Goal: Information Seeking & Learning: Stay updated

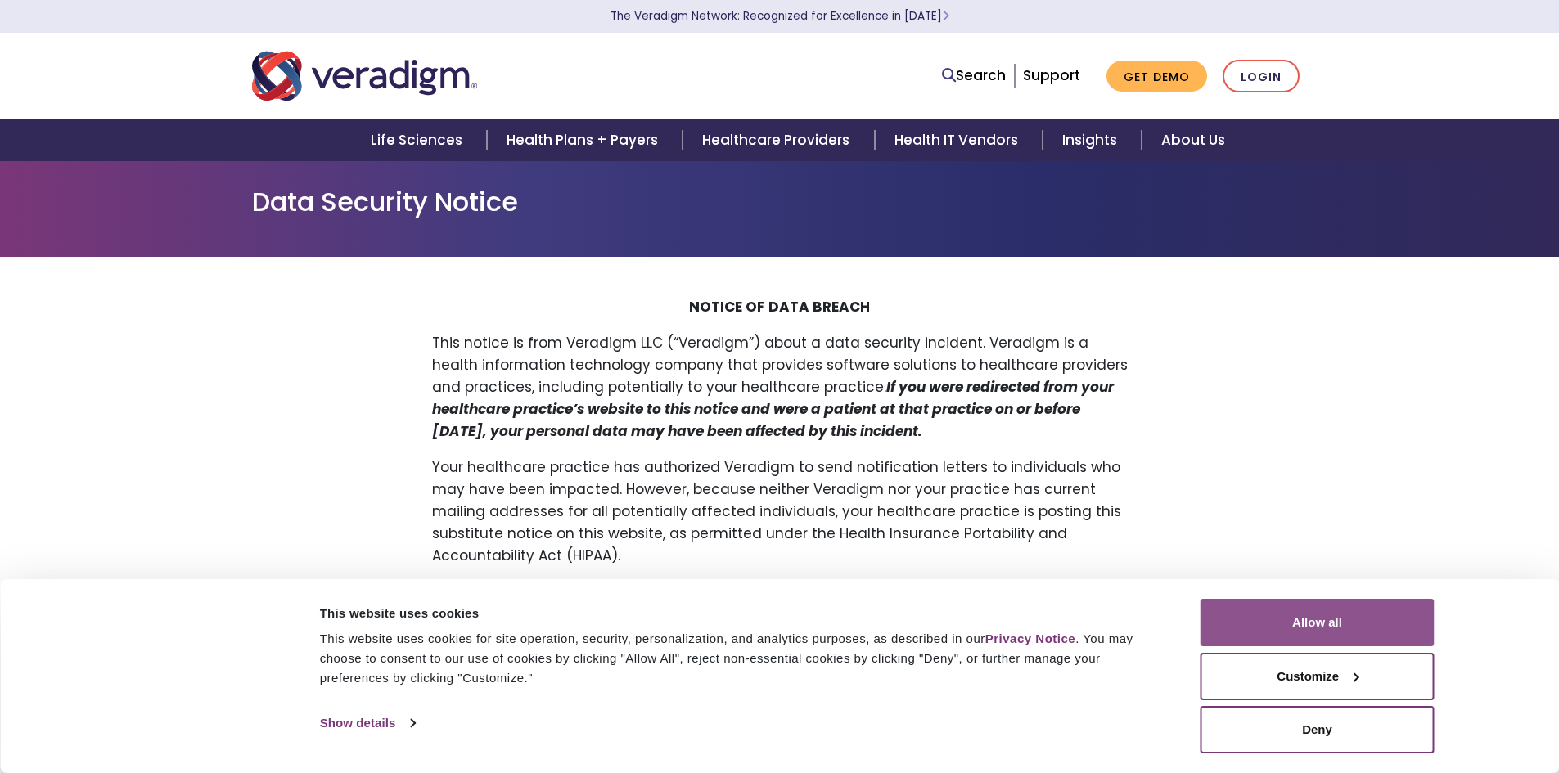
click at [1357, 617] on button "Allow all" at bounding box center [1318, 622] width 234 height 47
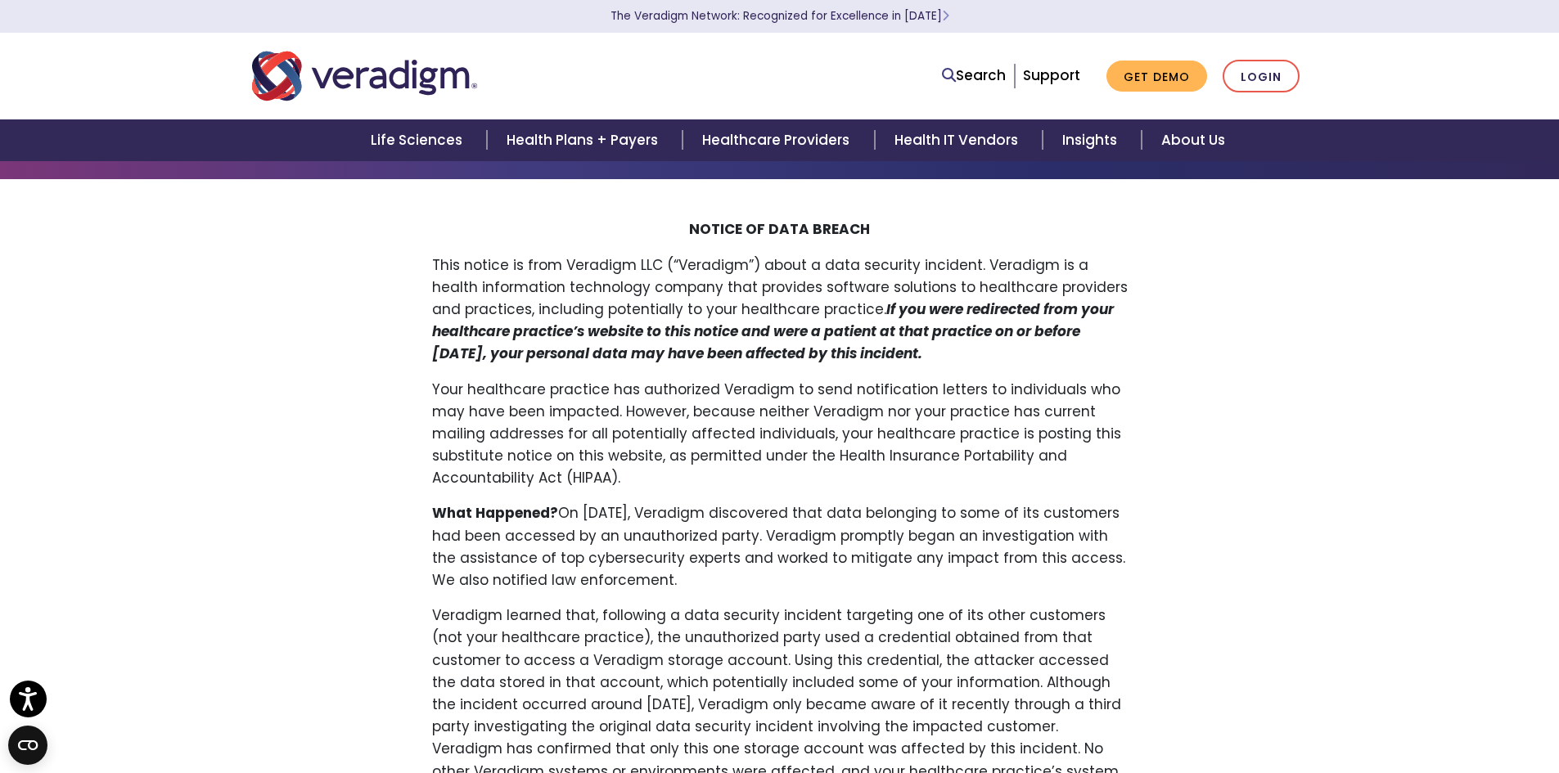
scroll to position [82, 0]
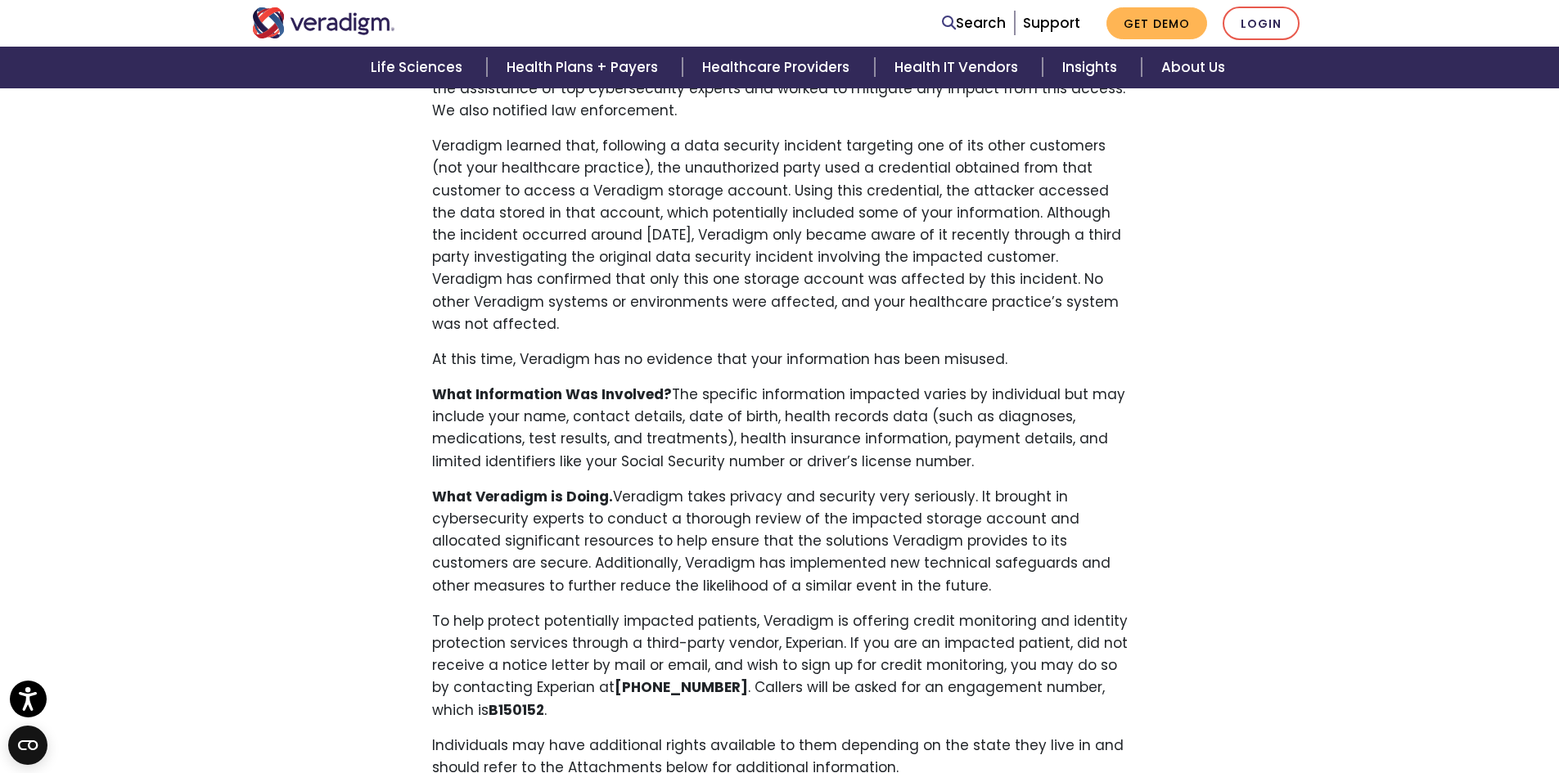
scroll to position [573, 0]
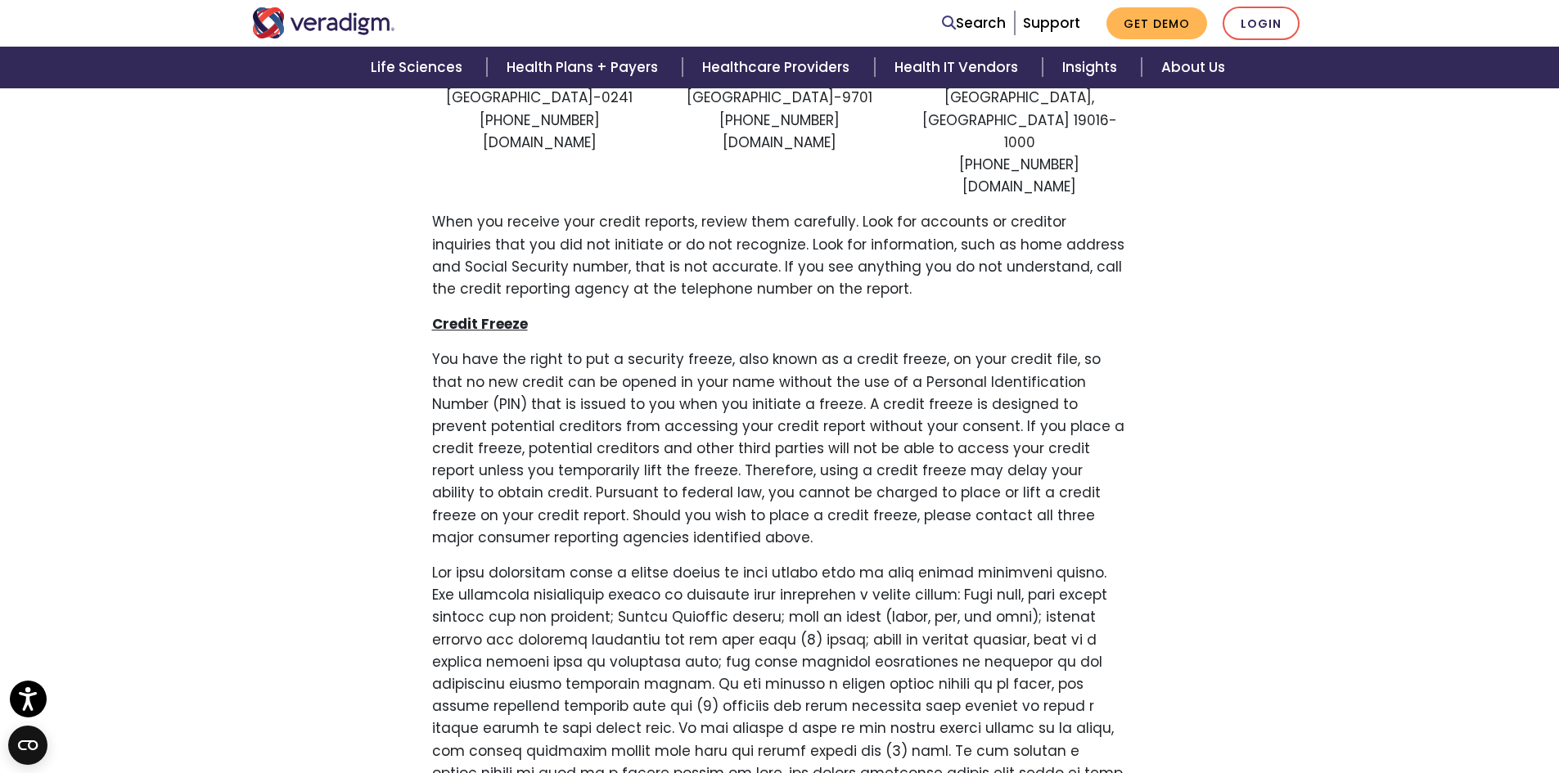
click at [1233, 422] on div "NOTICE OF DATA BREACH This notice is from Veradigm LLC (“Veradigm”) about a dat…" at bounding box center [780, 447] width 1080 height 3739
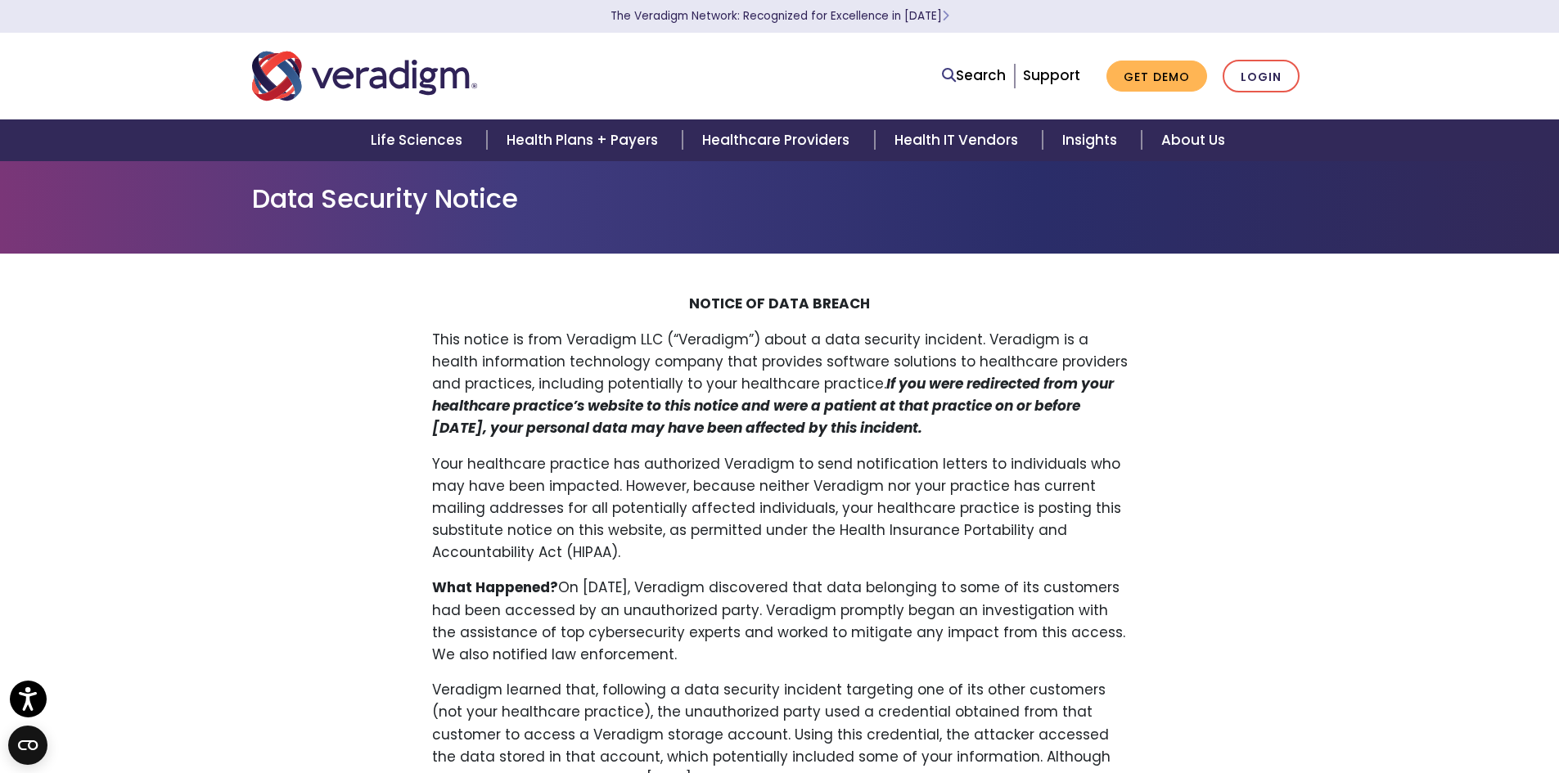
scroll to position [0, 0]
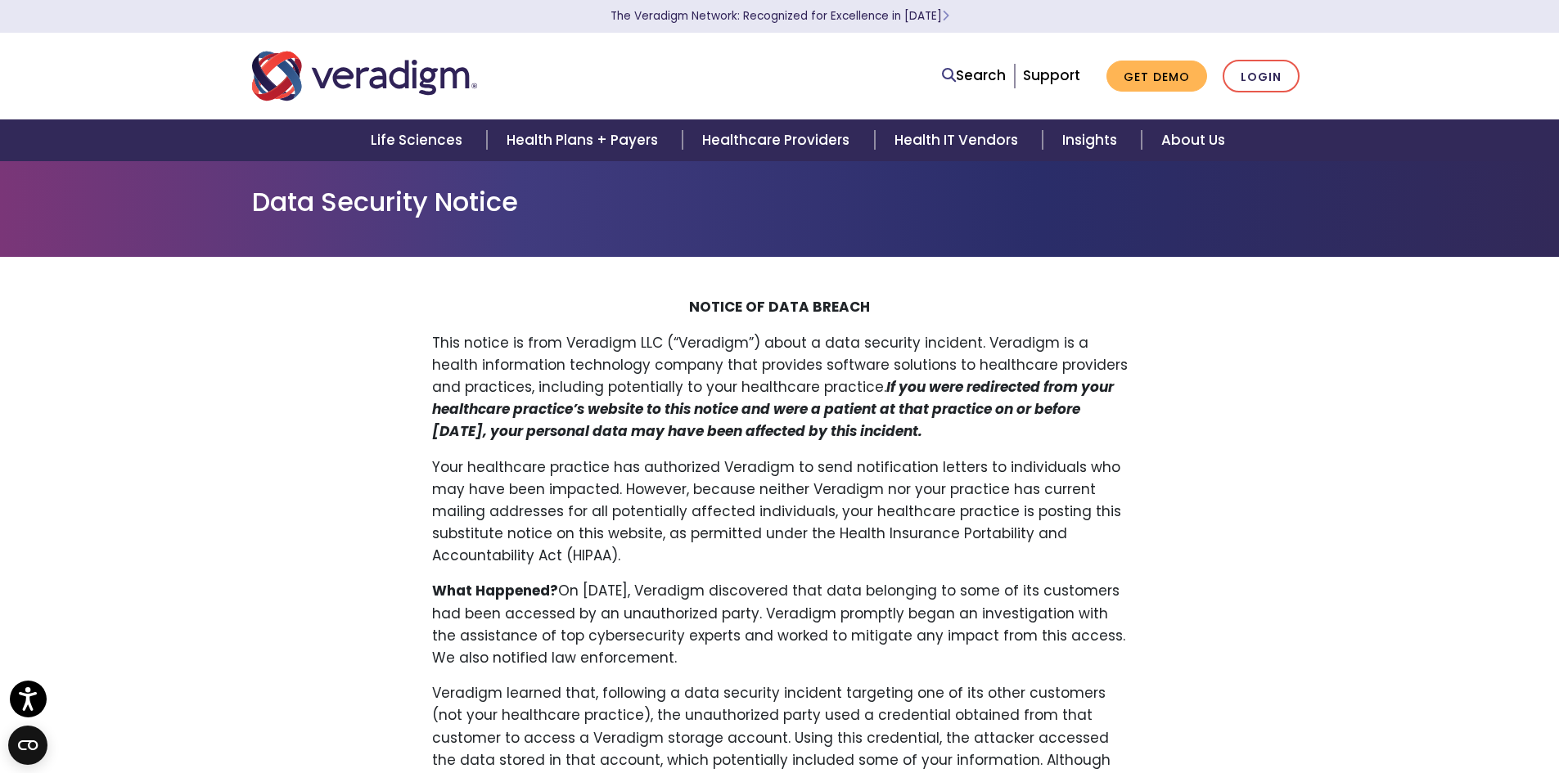
drag, startPoint x: 1222, startPoint y: 453, endPoint x: 638, endPoint y: 573, distance: 596.4
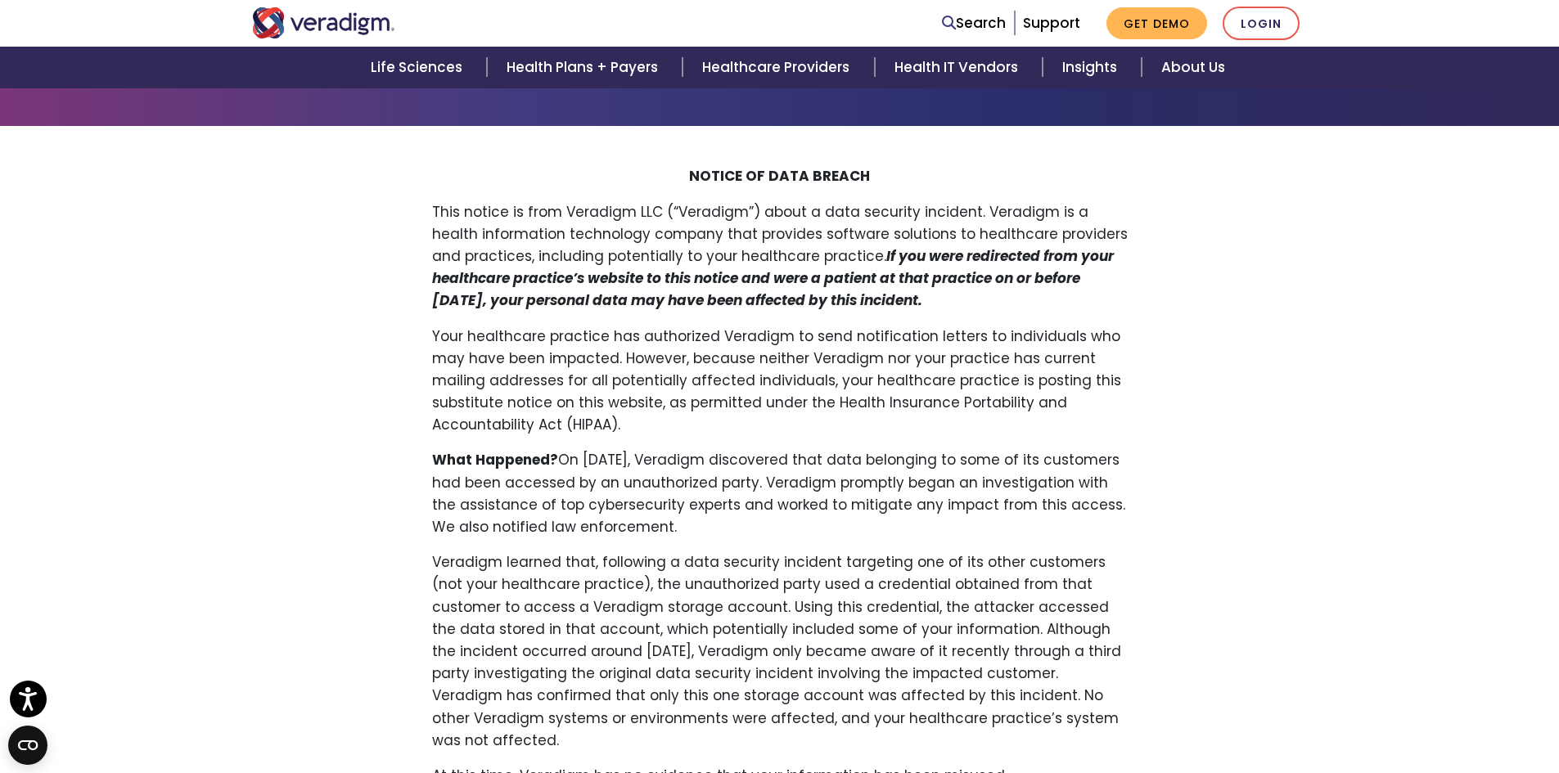
scroll to position [246, 0]
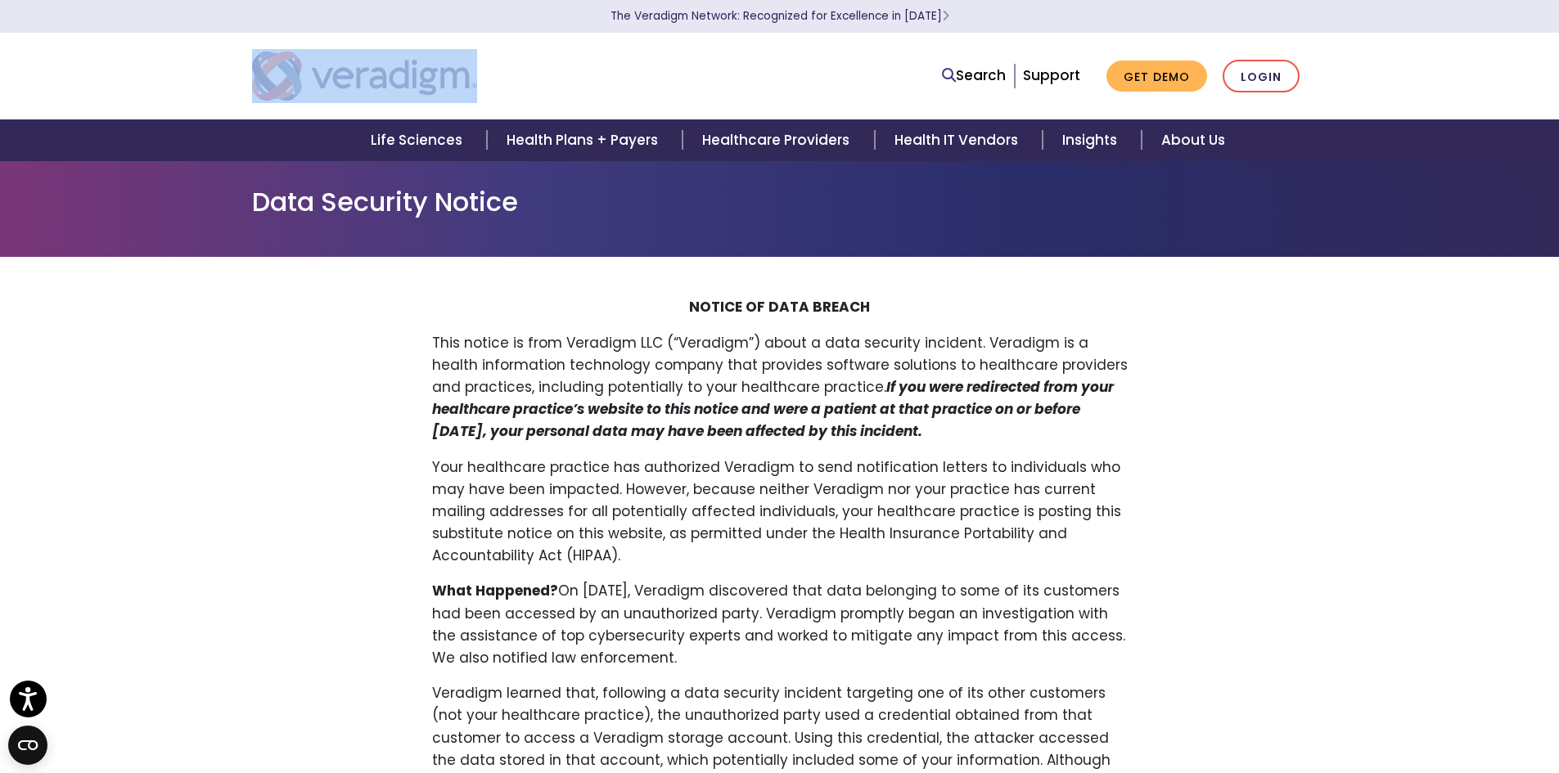
drag, startPoint x: 485, startPoint y: 70, endPoint x: 232, endPoint y: 71, distance: 252.9
click at [232, 71] on nav "Search Support Get Demo Login" at bounding box center [779, 76] width 1559 height 87
